Goal: Find specific page/section: Find specific page/section

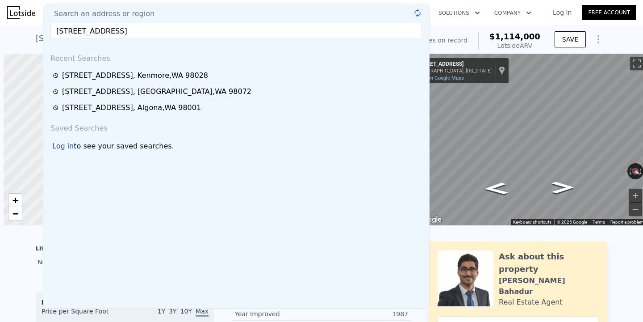
scroll to position [0, 4]
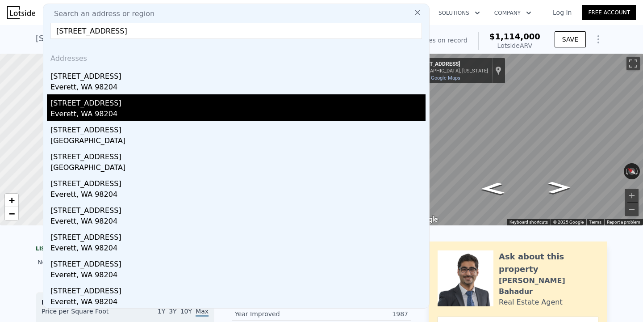
type input "[STREET_ADDRESS]"
click at [146, 114] on div "Everett, WA 98204" at bounding box center [237, 115] width 375 height 13
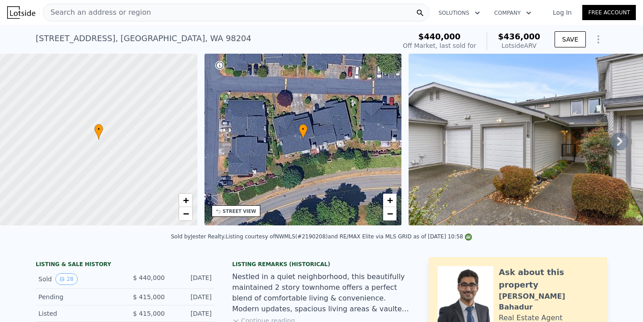
click at [203, 16] on div "Search an address or region" at bounding box center [236, 13] width 387 height 18
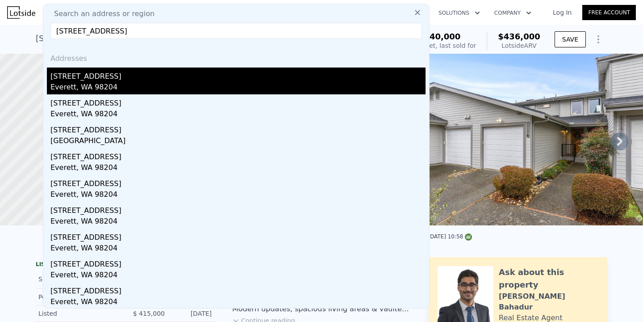
type input "[STREET_ADDRESS]"
click at [156, 80] on div "[STREET_ADDRESS]" at bounding box center [237, 74] width 375 height 14
